Goal: Task Accomplishment & Management: Use online tool/utility

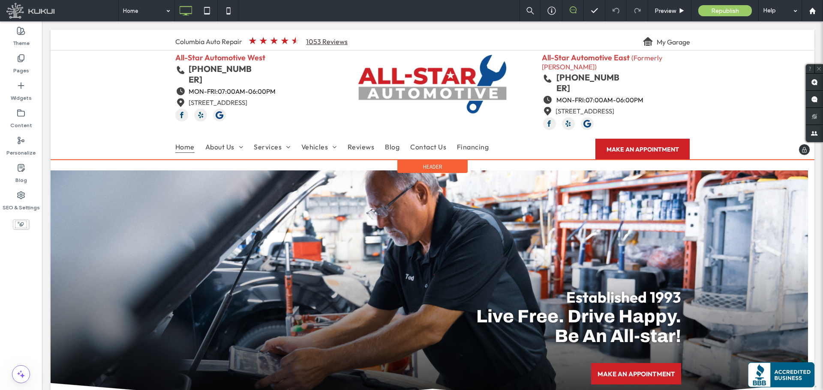
click at [801, 147] on icon at bounding box center [804, 150] width 7 height 7
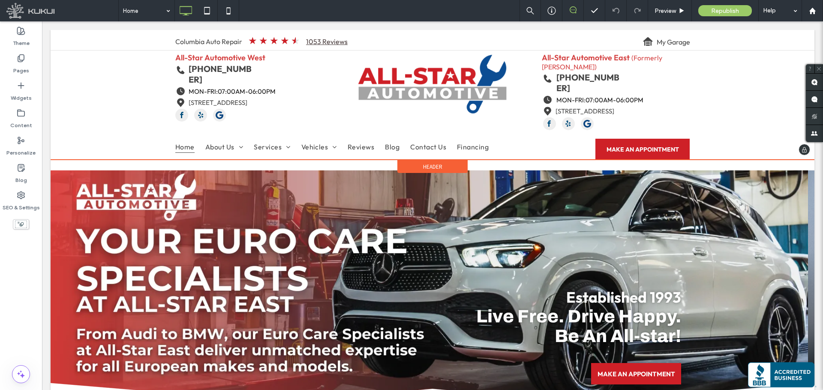
click at [453, 160] on div "Header" at bounding box center [432, 166] width 70 height 13
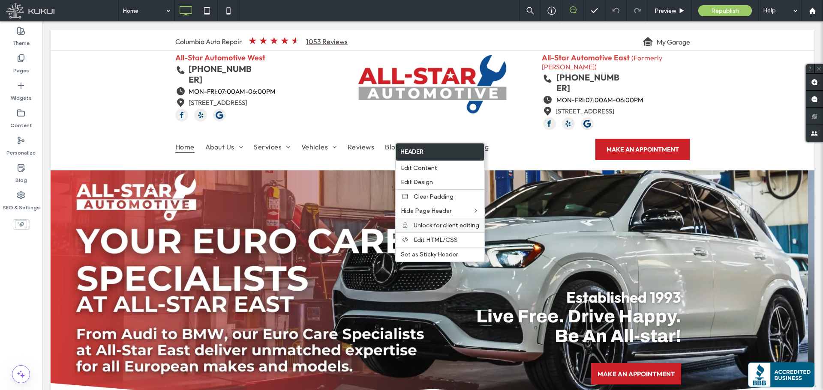
click at [446, 227] on span "Unlock for client editing" at bounding box center [447, 225] width 66 height 7
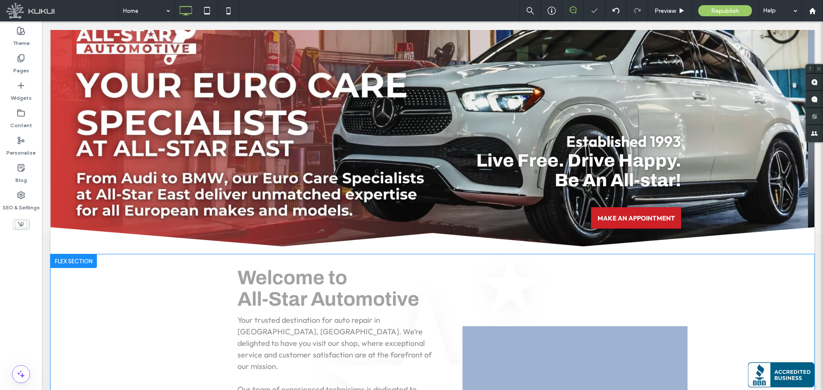
scroll to position [171, 0]
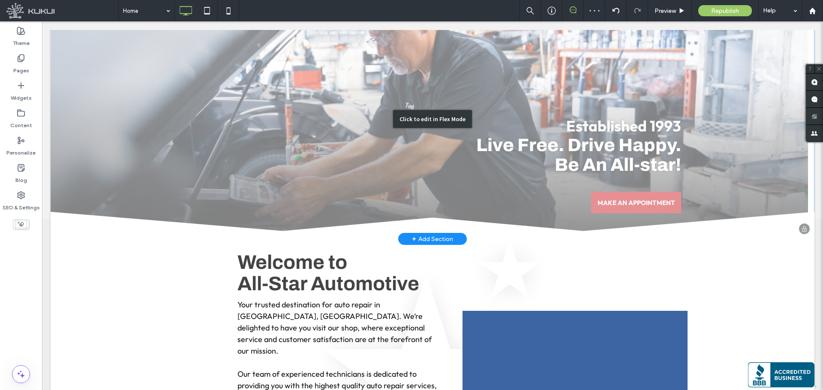
click at [522, 165] on div "Click to edit in Flex Mode" at bounding box center [433, 119] width 764 height 240
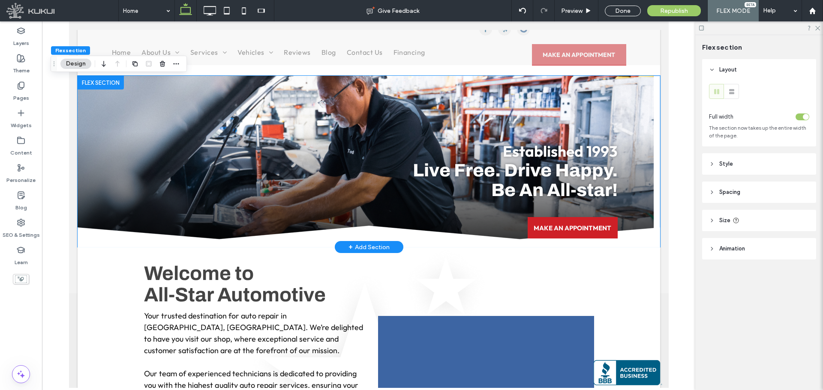
scroll to position [86, 0]
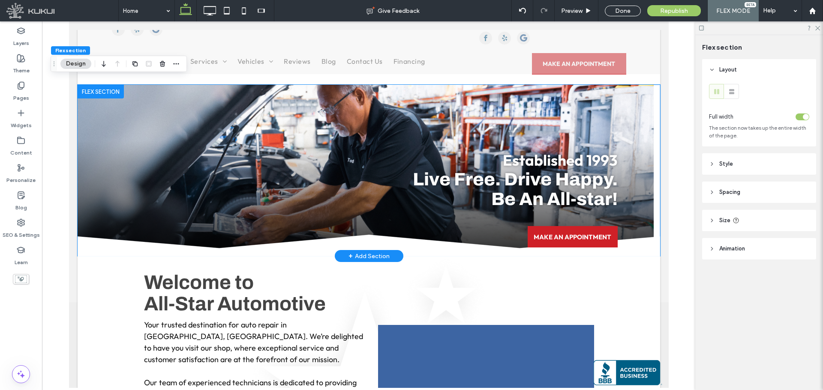
click at [105, 85] on div at bounding box center [100, 92] width 46 height 14
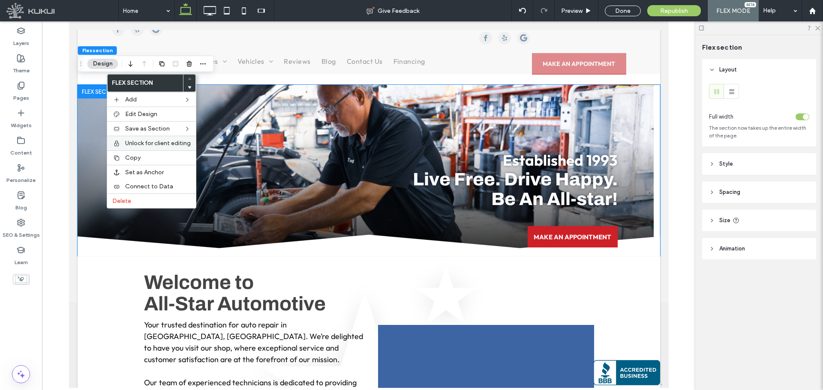
click at [150, 141] on span "Unlock for client editing" at bounding box center [158, 143] width 66 height 7
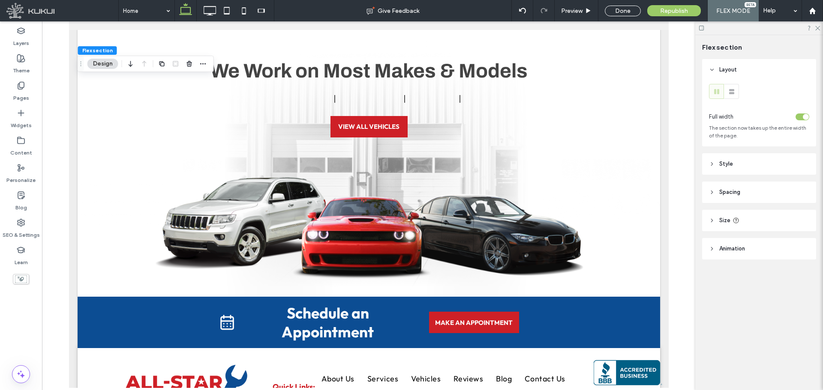
scroll to position [2592, 0]
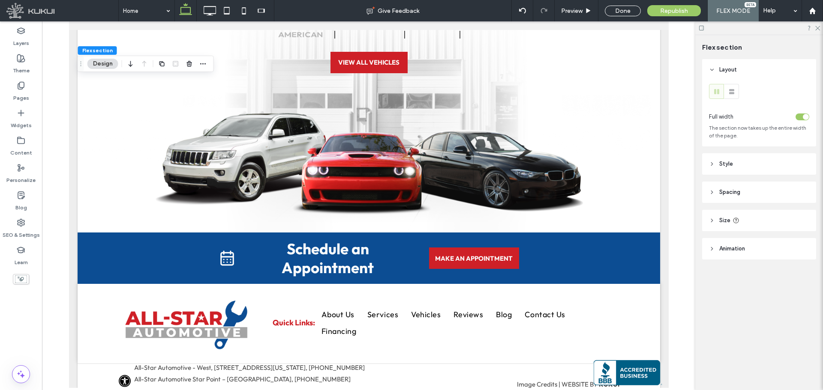
drag, startPoint x: 666, startPoint y: 170, endPoint x: 753, endPoint y: 387, distance: 234.5
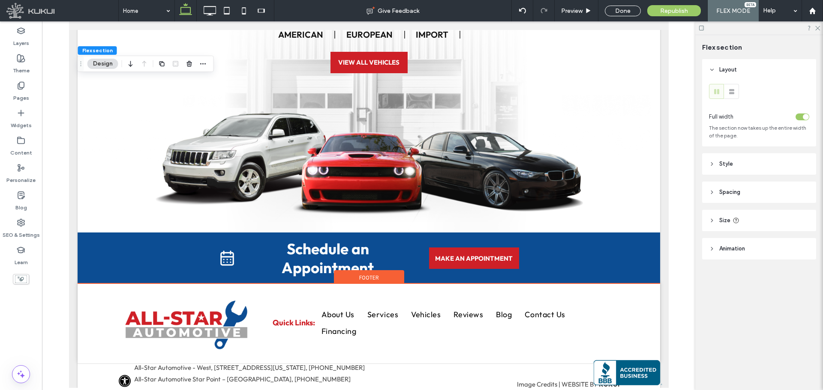
click at [361, 274] on span "Footer" at bounding box center [369, 277] width 20 height 7
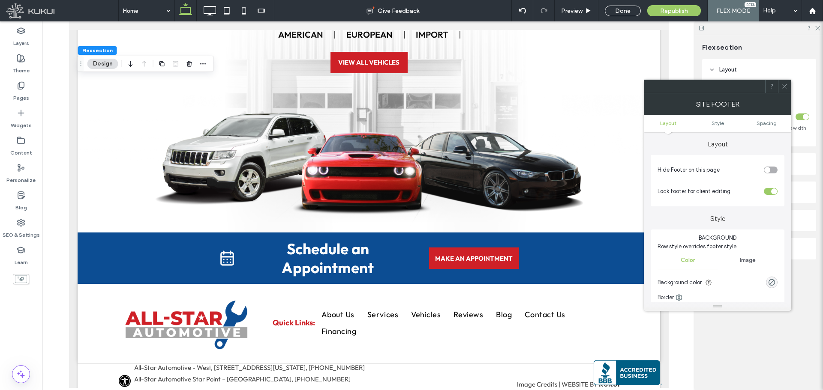
click at [769, 192] on div "toggle" at bounding box center [771, 191] width 14 height 7
click at [787, 91] on span at bounding box center [784, 86] width 6 height 13
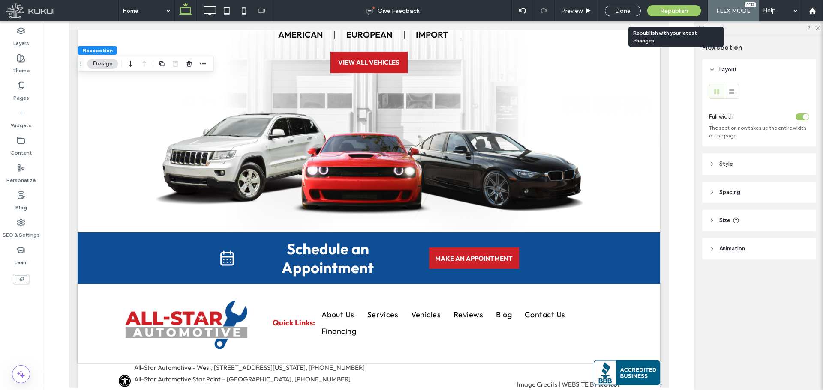
click at [682, 9] on span "Republish" at bounding box center [674, 10] width 28 height 7
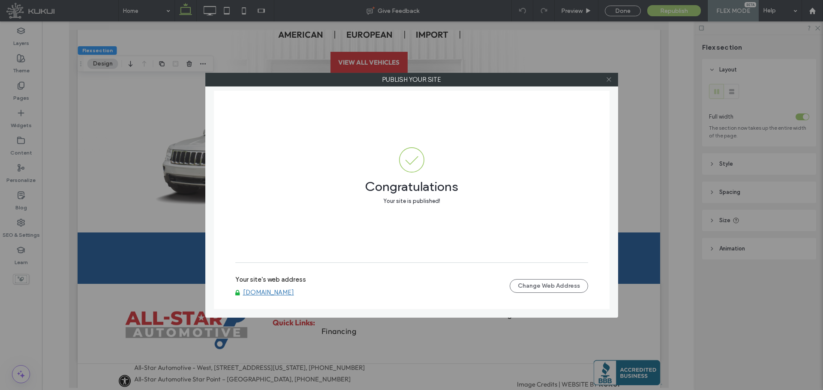
click at [607, 77] on icon at bounding box center [609, 79] width 6 height 6
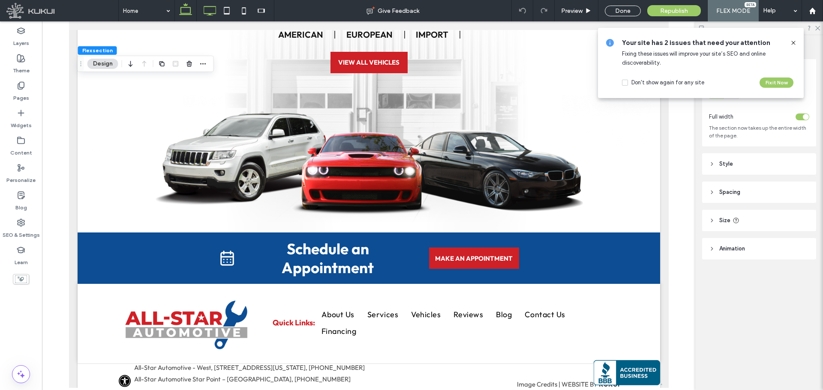
click at [210, 8] on icon at bounding box center [209, 10] width 17 height 17
type input "***"
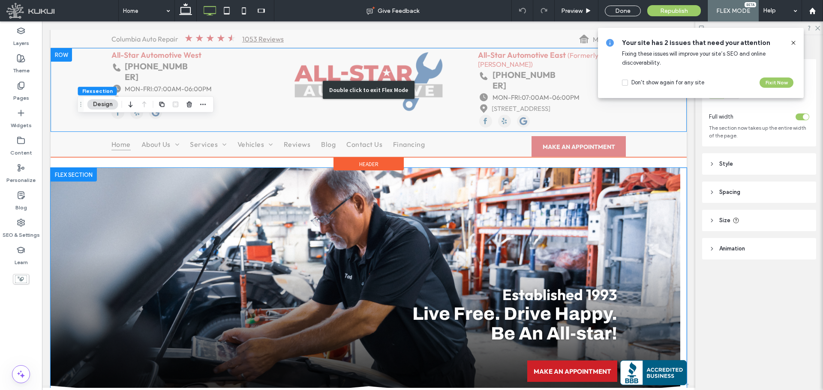
scroll to position [0, 0]
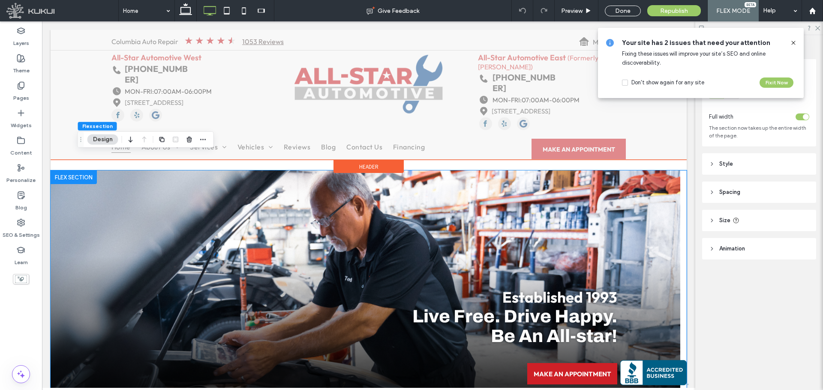
click at [374, 163] on span "Header" at bounding box center [368, 166] width 19 height 7
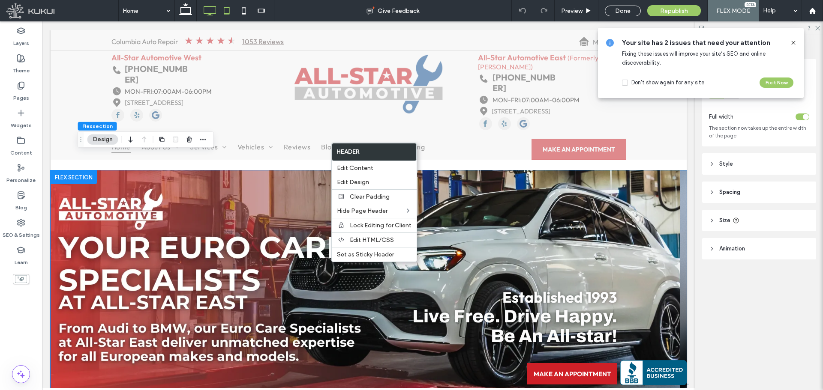
click at [224, 10] on icon at bounding box center [226, 10] width 17 height 17
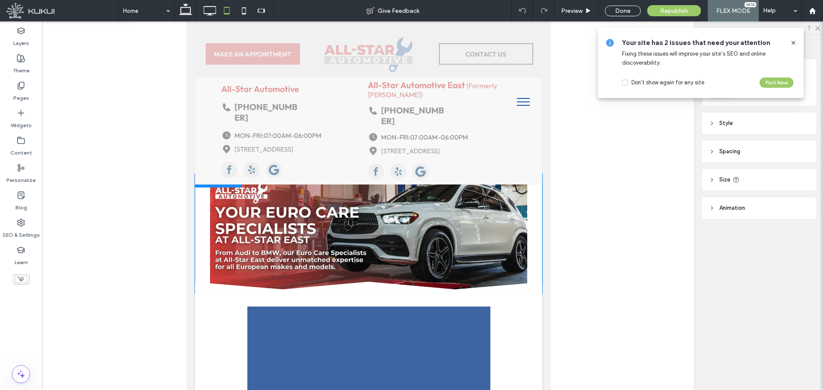
type input "***"
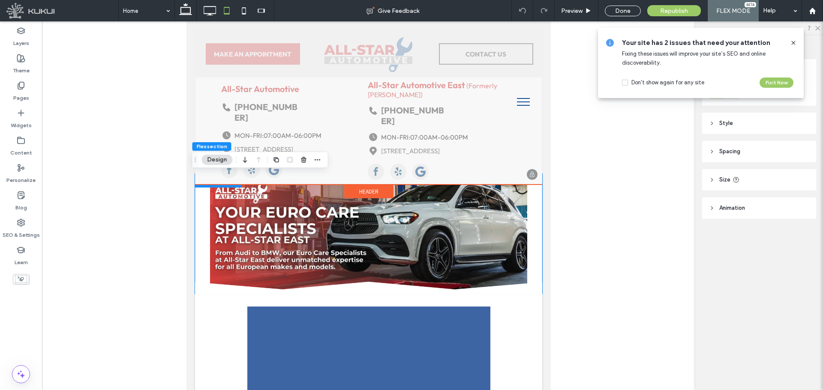
click at [353, 185] on div "Header" at bounding box center [368, 192] width 49 height 14
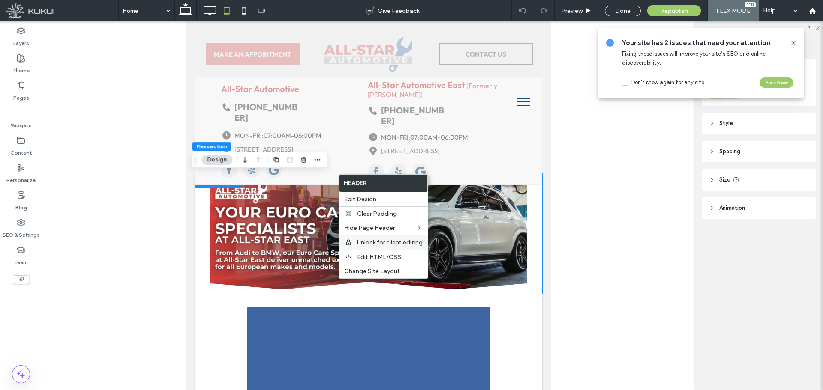
click at [390, 243] on span "Unlock for client editing" at bounding box center [390, 242] width 66 height 7
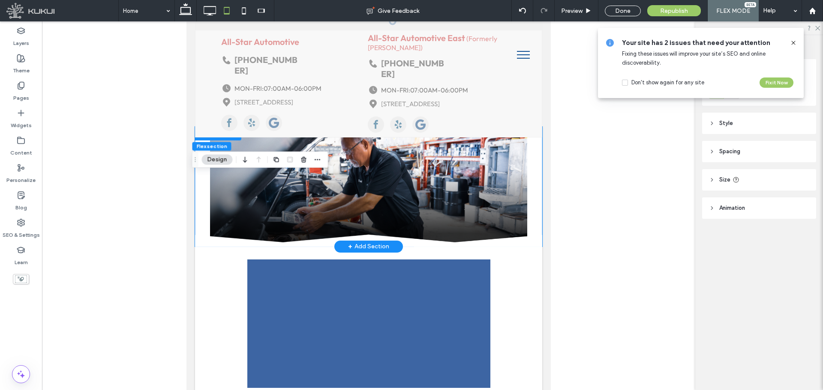
scroll to position [43, 0]
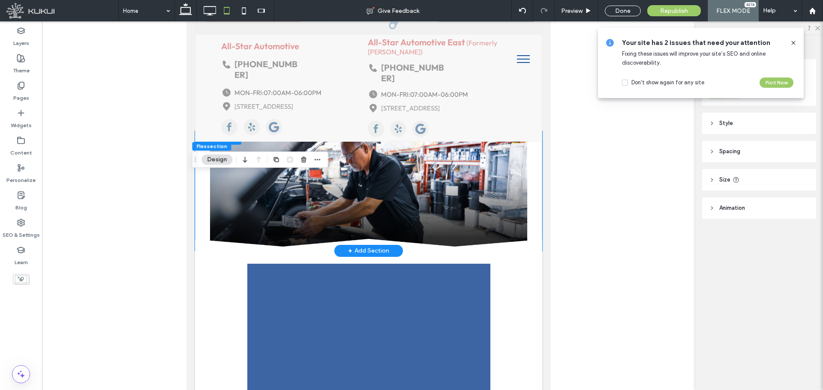
click at [213, 133] on div at bounding box center [218, 138] width 46 height 14
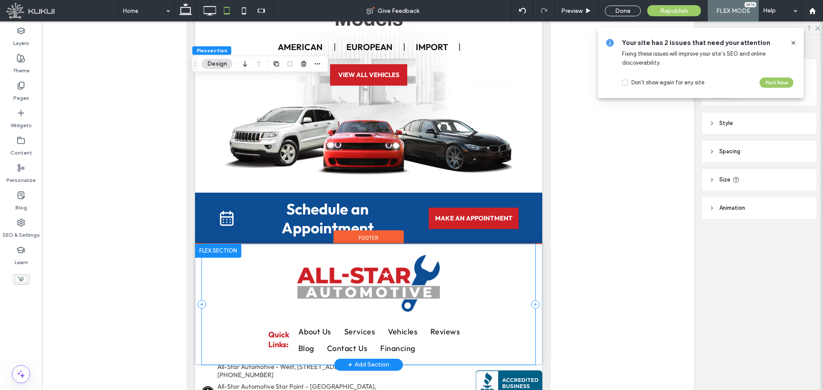
scroll to position [181, 0]
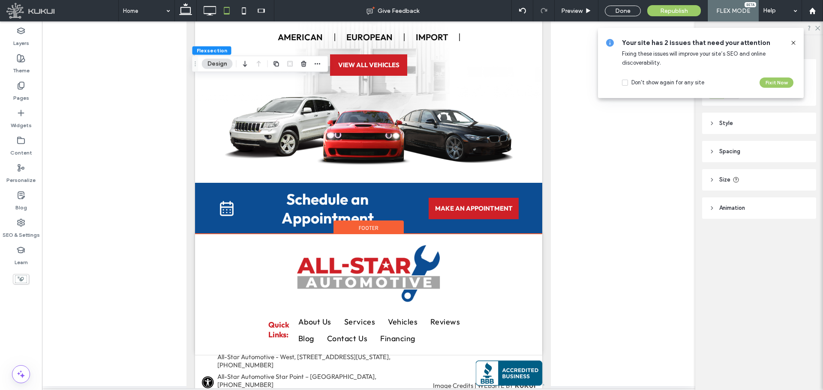
click at [364, 225] on span "Footer" at bounding box center [369, 228] width 20 height 7
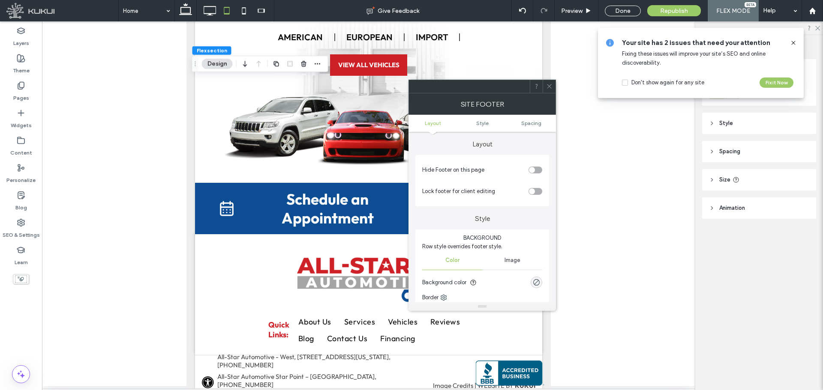
click at [551, 85] on icon at bounding box center [549, 86] width 6 height 6
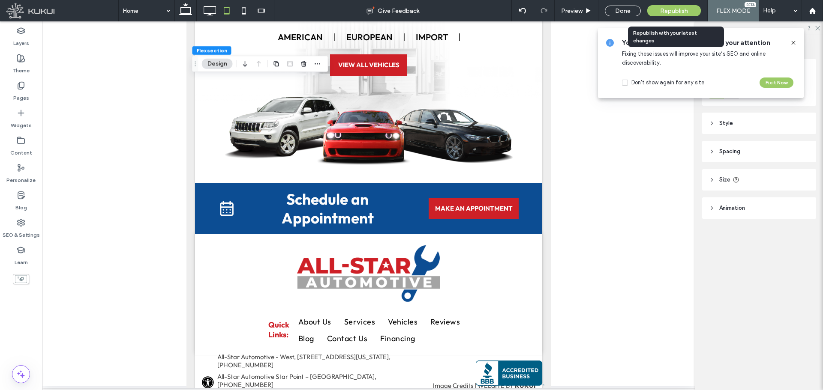
click at [660, 8] on div "Republish" at bounding box center [674, 10] width 54 height 11
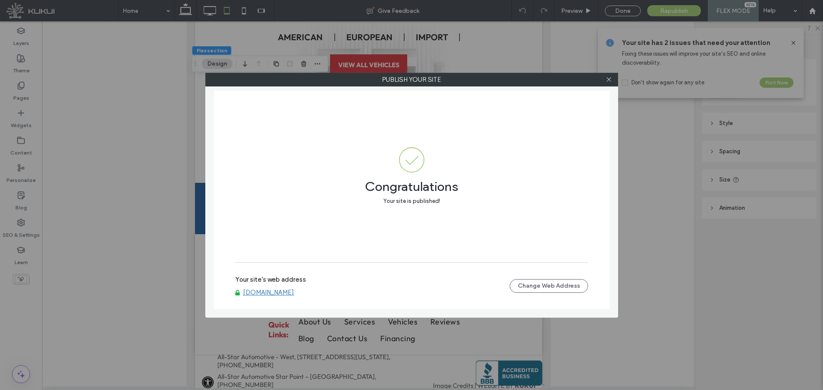
drag, startPoint x: 611, startPoint y: 82, endPoint x: 588, endPoint y: 56, distance: 34.6
click at [611, 82] on icon at bounding box center [609, 79] width 6 height 6
